Goal: Book appointment/travel/reservation

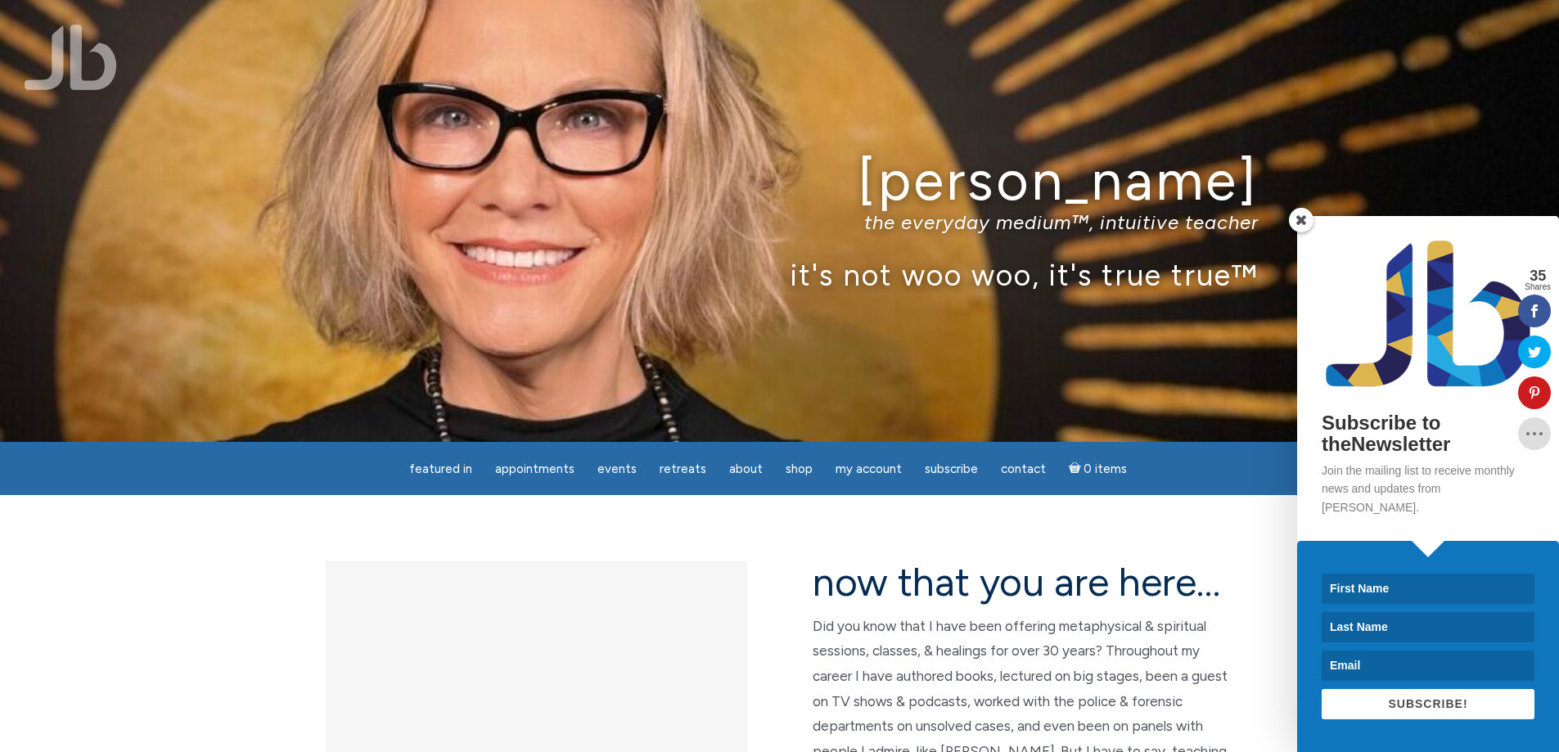
click at [1298, 227] on span at bounding box center [1301, 220] width 25 height 25
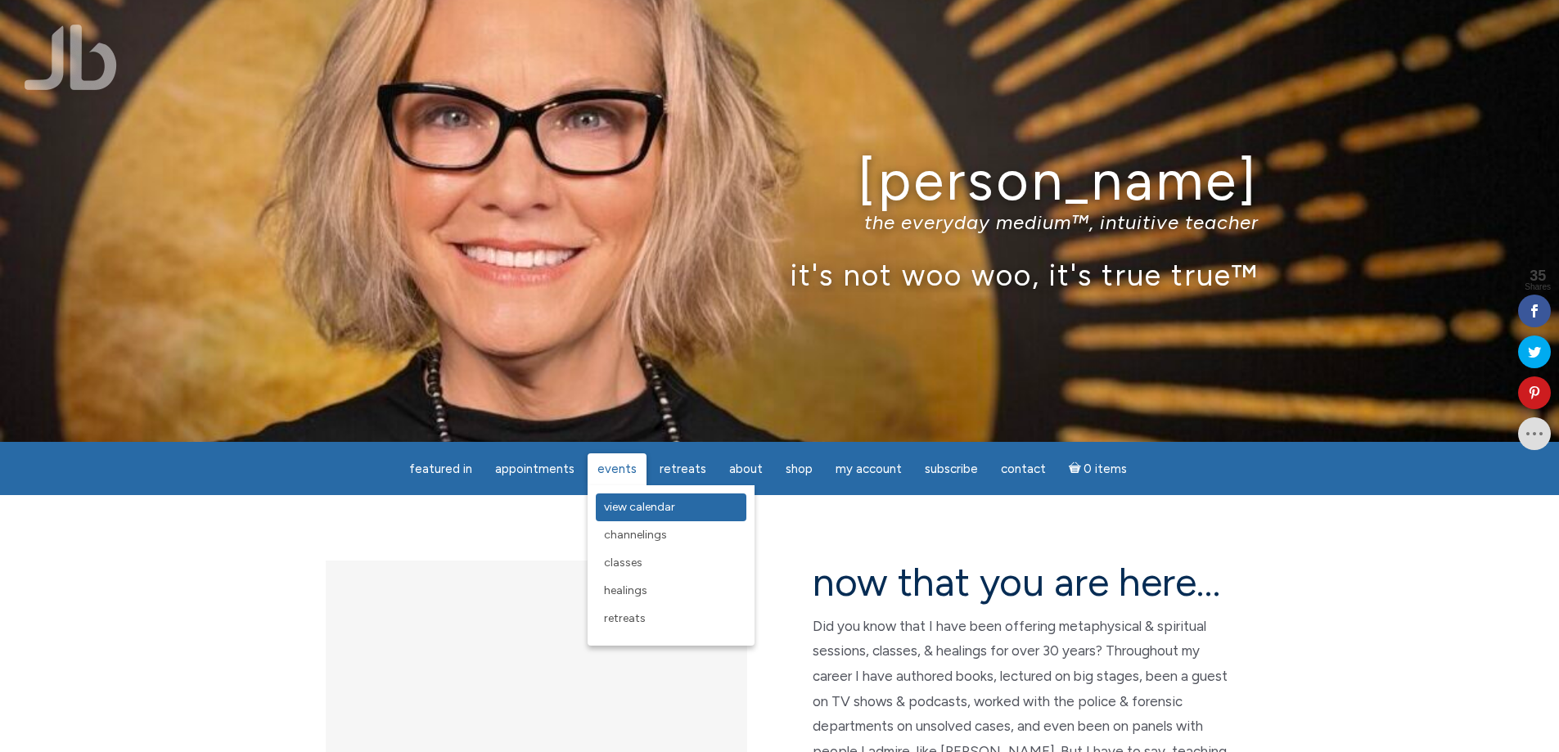
click at [625, 506] on span "View Calendar" at bounding box center [639, 507] width 71 height 14
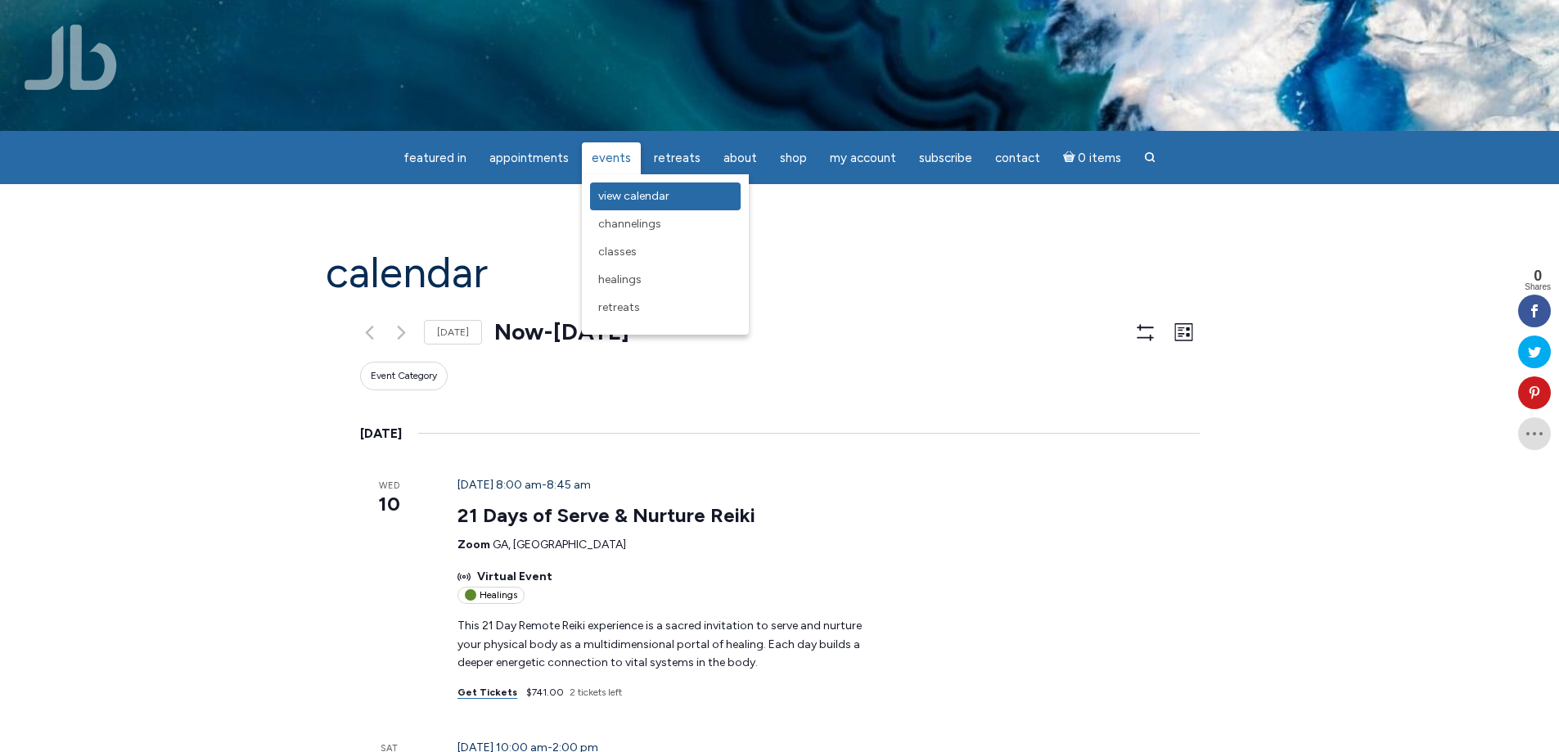
click at [619, 188] on link "View Calendar" at bounding box center [665, 196] width 151 height 28
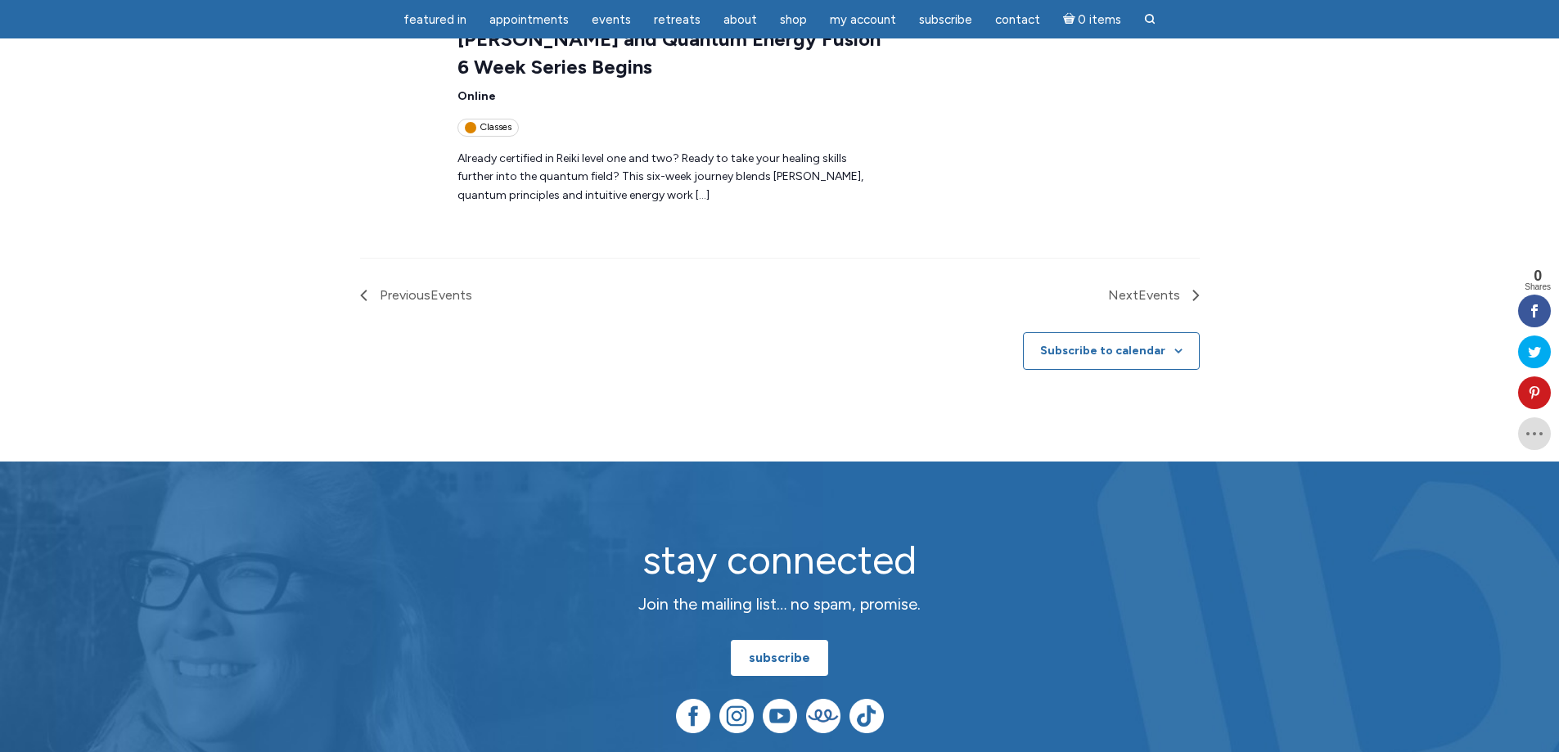
scroll to position [2701, 0]
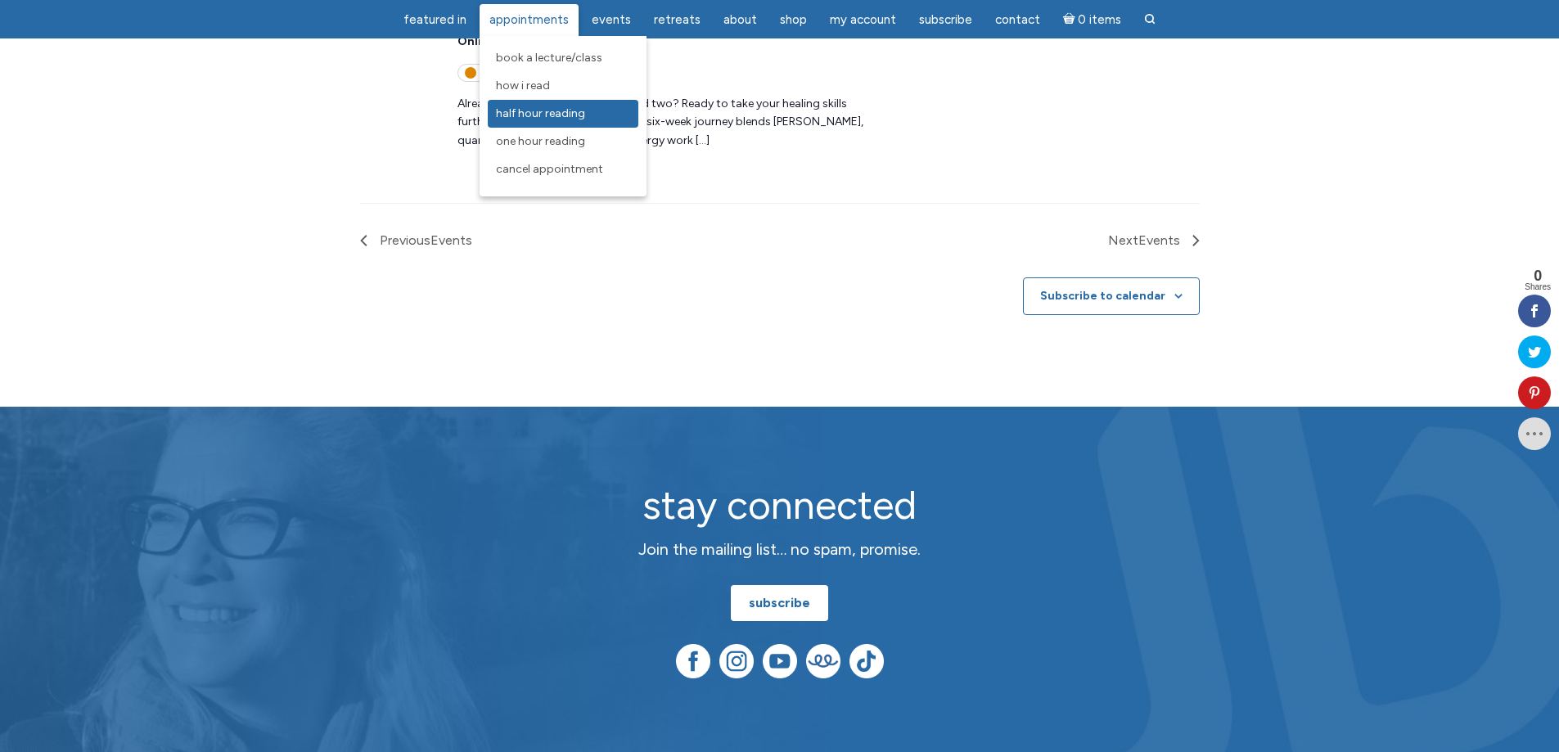
click at [517, 114] on span "Half Hour Reading" at bounding box center [540, 113] width 89 height 14
